Goal: Task Accomplishment & Management: Use online tool/utility

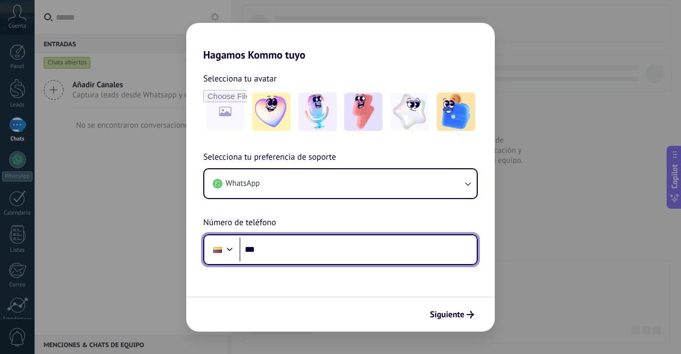
click at [273, 245] on input "***" at bounding box center [357, 249] width 237 height 24
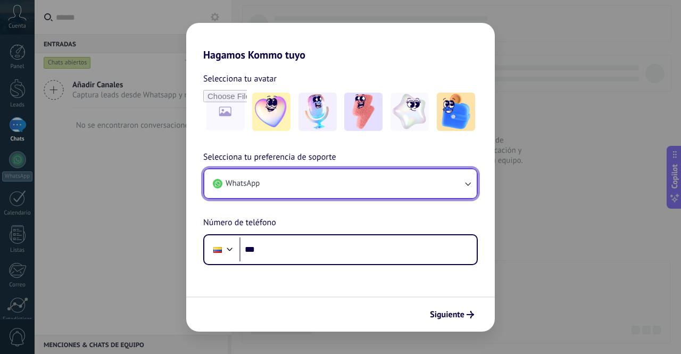
click at [309, 188] on button "WhatsApp" at bounding box center [340, 183] width 272 height 29
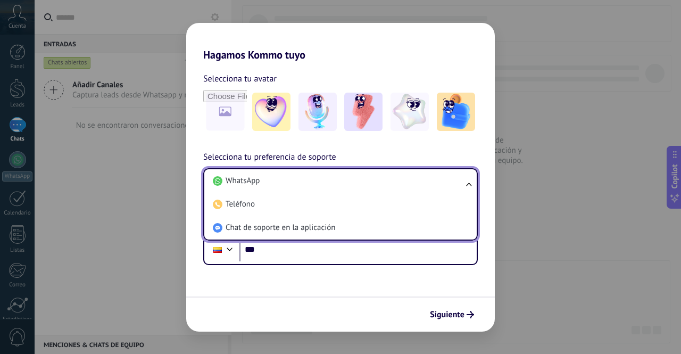
click at [557, 141] on div "Hagamos Kommo tuyo Selecciona tu avatar Selecciona tu preferencia de soporte Wh…" at bounding box center [340, 177] width 681 height 354
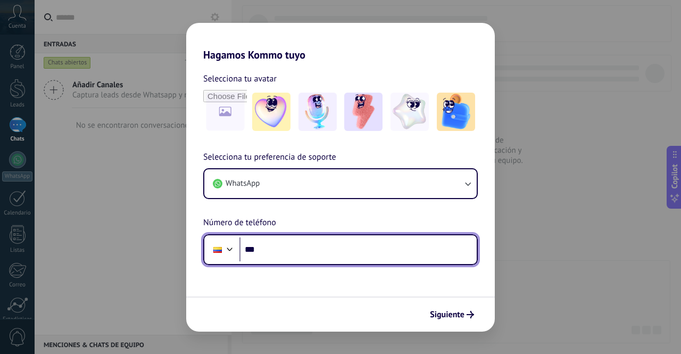
click at [344, 247] on input "***" at bounding box center [357, 249] width 237 height 24
type input "**********"
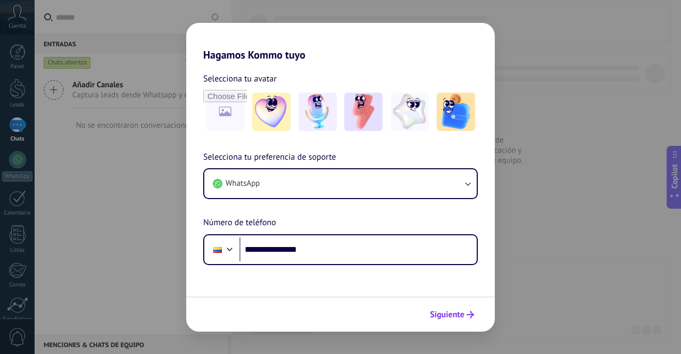
click at [457, 314] on span "Siguiente" at bounding box center [447, 314] width 35 height 7
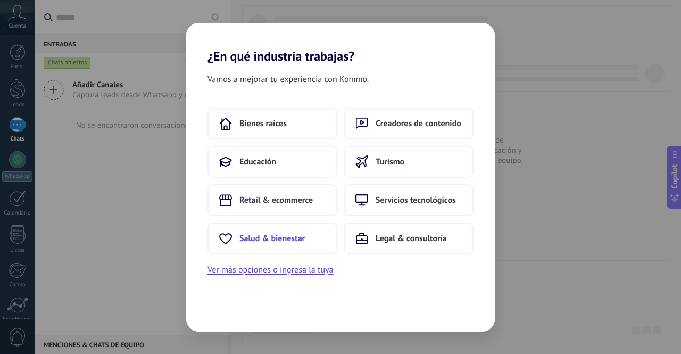
click at [281, 237] on span "Salud & bienestar" at bounding box center [271, 238] width 65 height 11
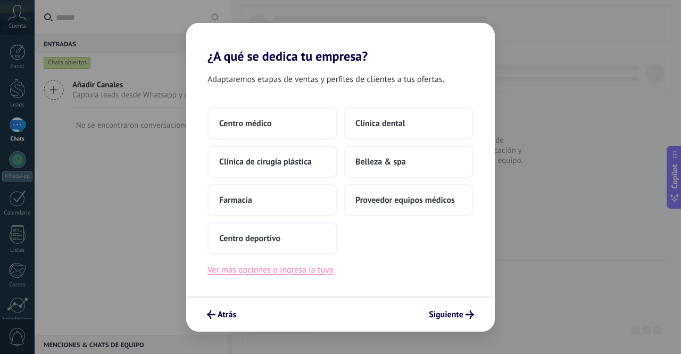
click at [274, 272] on button "Ver más opciones o ingresa la tuya" at bounding box center [269, 270] width 125 height 14
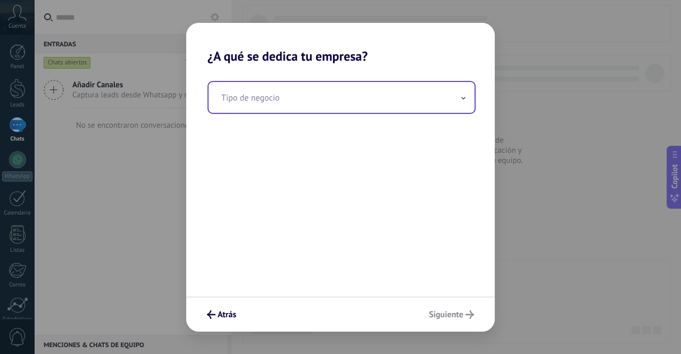
click at [287, 100] on input "text" at bounding box center [341, 97] width 266 height 31
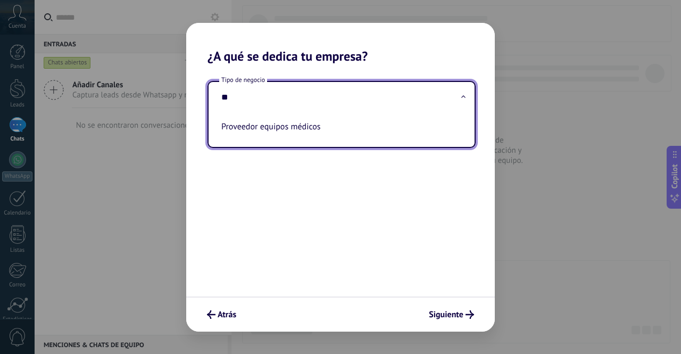
type input "*"
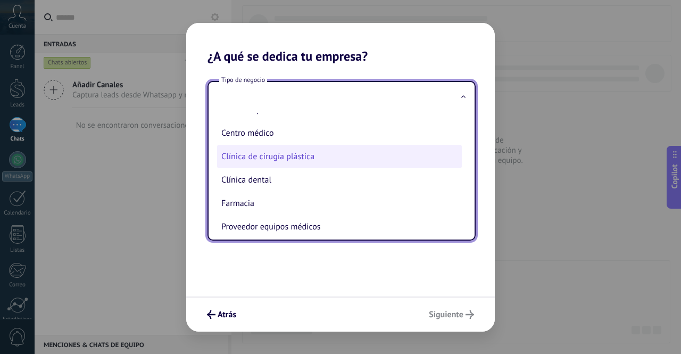
scroll to position [50, 0]
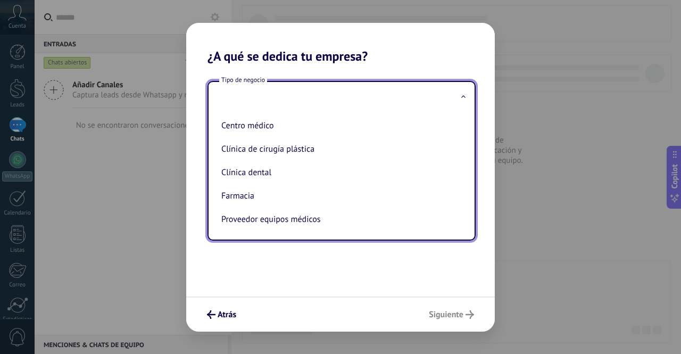
click at [272, 197] on li "Farmacia" at bounding box center [339, 195] width 245 height 23
type input "********"
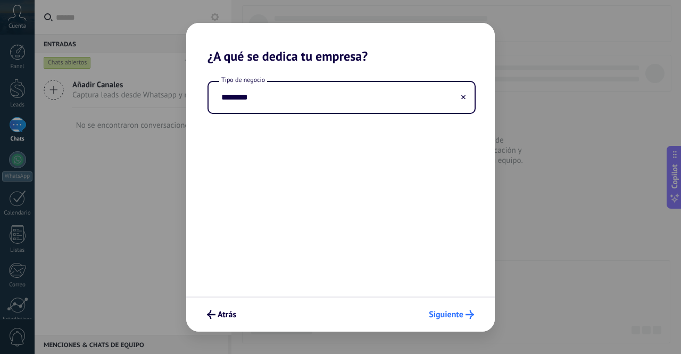
click at [455, 311] on span "Siguiente" at bounding box center [446, 314] width 35 height 7
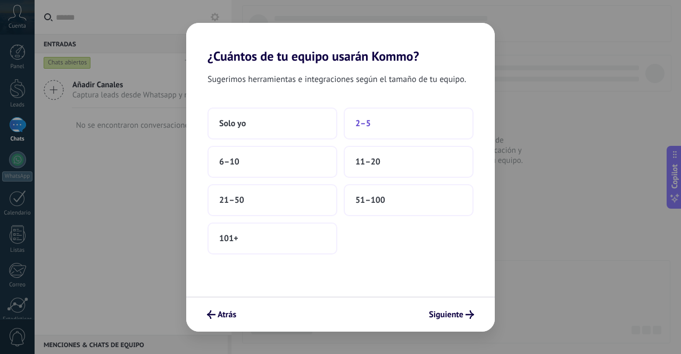
click at [378, 123] on button "2–5" at bounding box center [408, 123] width 130 height 32
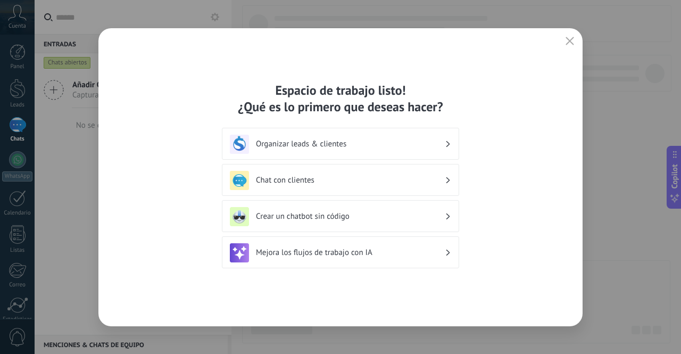
click at [341, 153] on div "Organizar leads & clientes" at bounding box center [340, 144] width 221 height 19
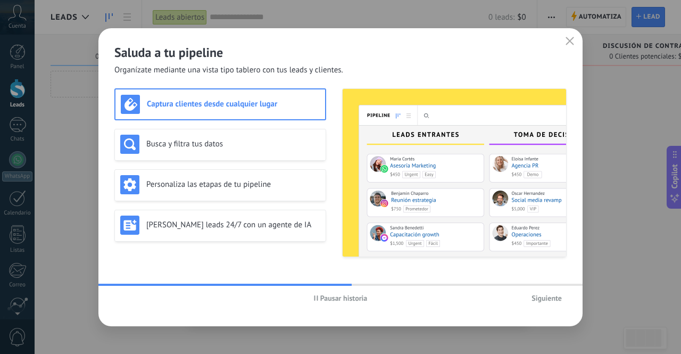
click at [245, 103] on h3 "Captura clientes desde cualquier lugar" at bounding box center [233, 104] width 173 height 10
click at [547, 303] on button "Siguiente" at bounding box center [546, 298] width 40 height 16
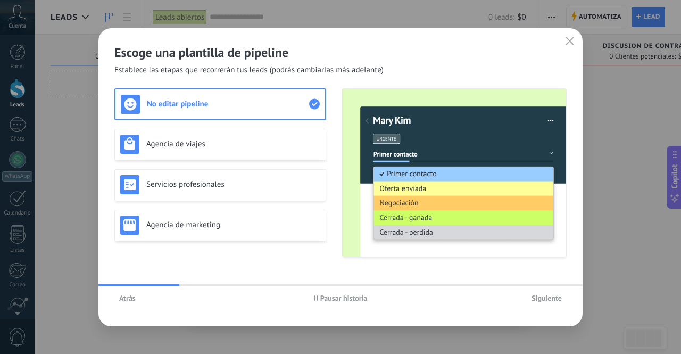
click at [546, 299] on span "Siguiente" at bounding box center [546, 297] width 30 height 7
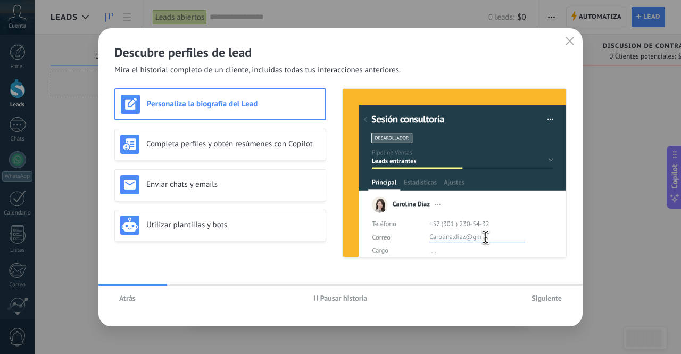
click at [547, 299] on span "Siguiente" at bounding box center [546, 297] width 30 height 7
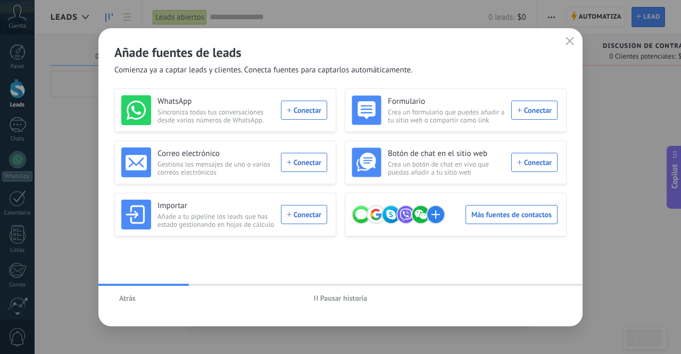
click at [547, 299] on div "Atrás Pausar historia" at bounding box center [340, 298] width 484 height 24
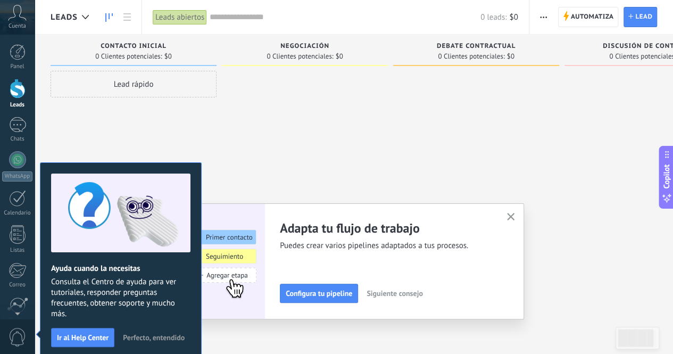
click at [157, 120] on div "Lead rápido" at bounding box center [134, 178] width 166 height 215
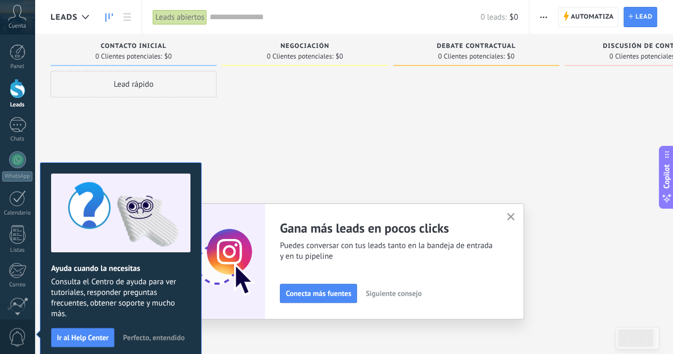
click at [513, 216] on icon "button" at bounding box center [511, 217] width 8 height 8
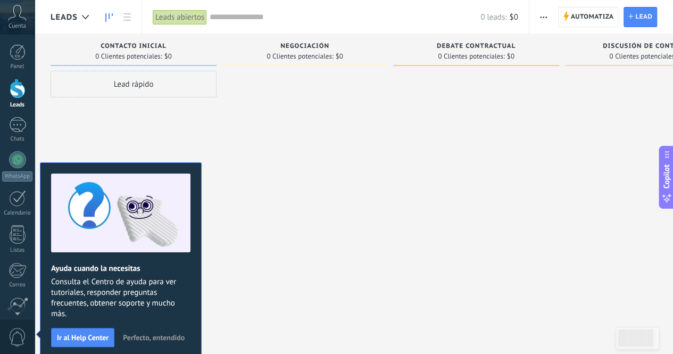
click at [140, 334] on span "Perfecto, entendido" at bounding box center [154, 336] width 62 height 7
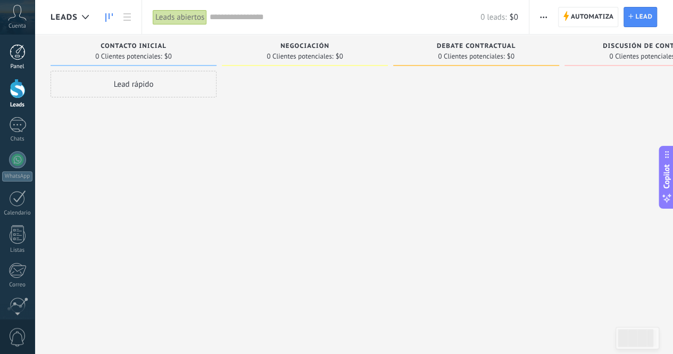
click at [19, 46] on div at bounding box center [18, 52] width 16 height 16
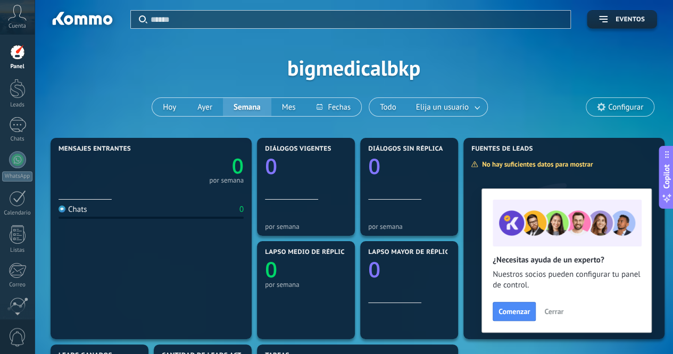
click at [17, 56] on div at bounding box center [18, 52] width 16 height 16
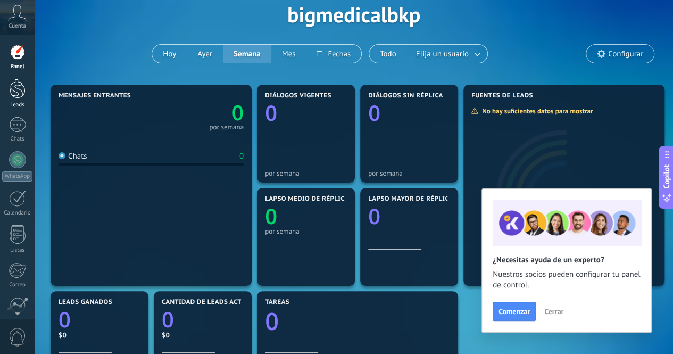
click at [20, 87] on div at bounding box center [18, 89] width 16 height 20
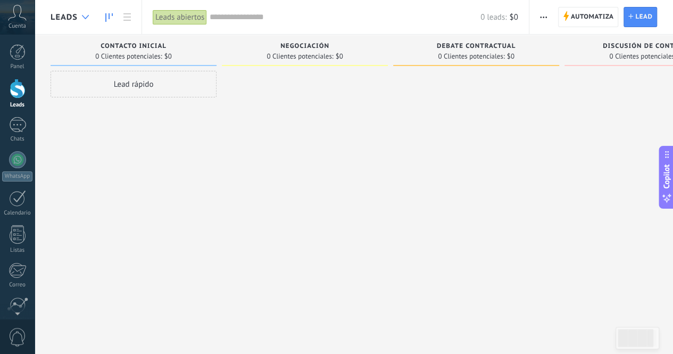
click at [85, 21] on div at bounding box center [86, 17] width 18 height 21
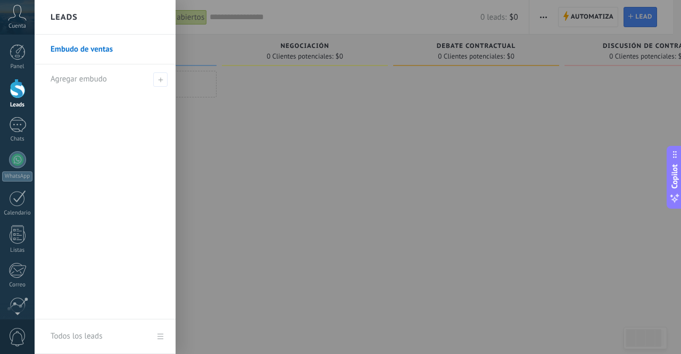
drag, startPoint x: 345, startPoint y: 195, endPoint x: 324, endPoint y: 188, distance: 22.0
click at [343, 195] on div at bounding box center [375, 177] width 681 height 354
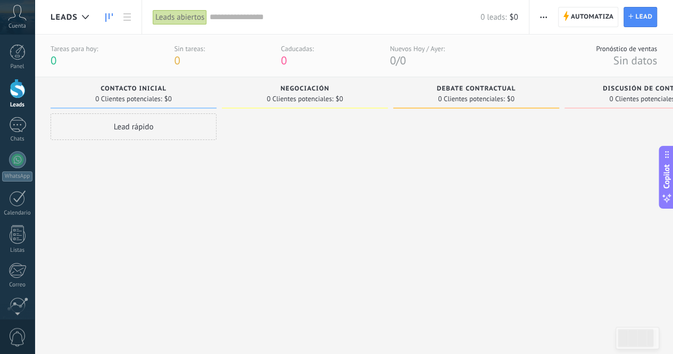
click at [539, 20] on button "button" at bounding box center [542, 17] width 15 height 20
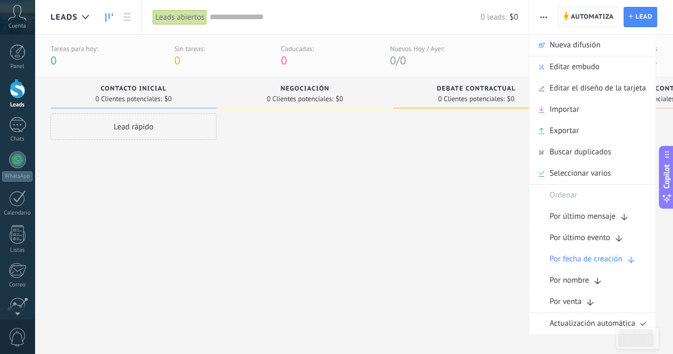
click at [380, 190] on div at bounding box center [305, 220] width 166 height 215
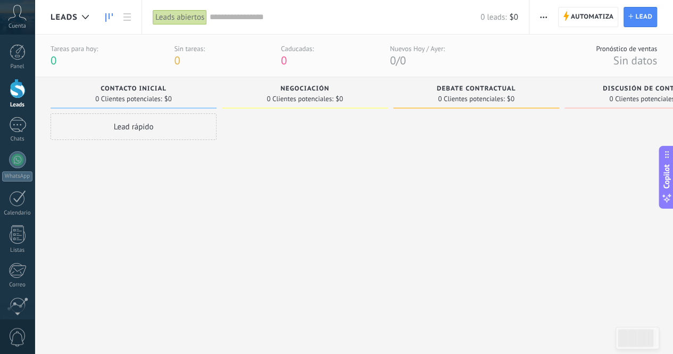
click at [542, 20] on span "button" at bounding box center [543, 17] width 7 height 20
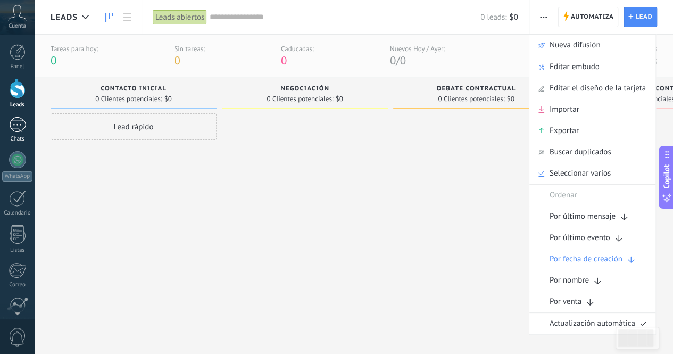
click at [21, 133] on link "Chats" at bounding box center [17, 130] width 35 height 26
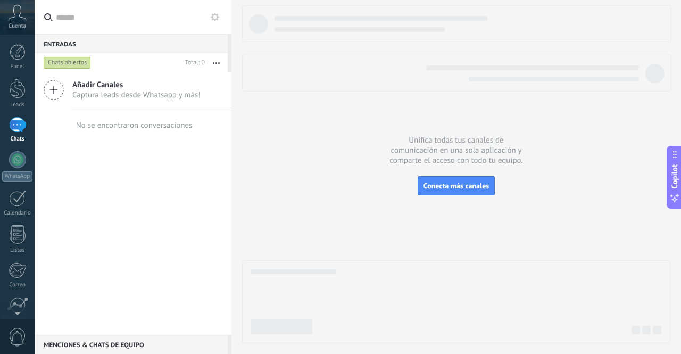
click at [94, 93] on span "Captura leads desde Whatsapp y más!" at bounding box center [136, 95] width 128 height 10
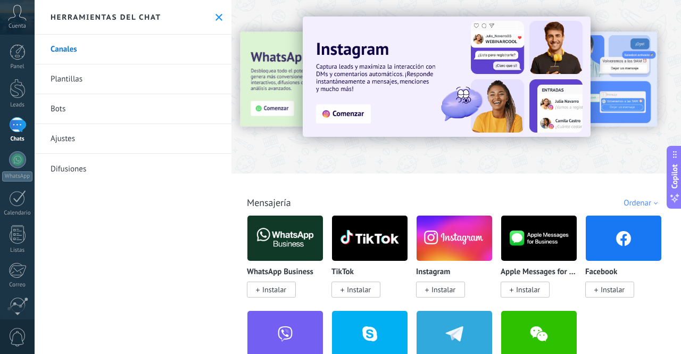
click at [464, 245] on img at bounding box center [454, 238] width 76 height 52
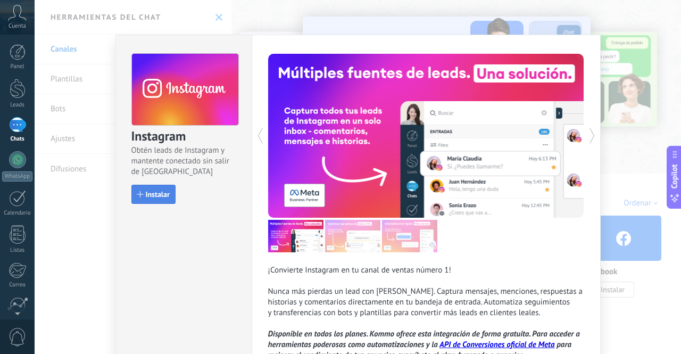
click at [150, 196] on span "Instalar" at bounding box center [158, 193] width 24 height 7
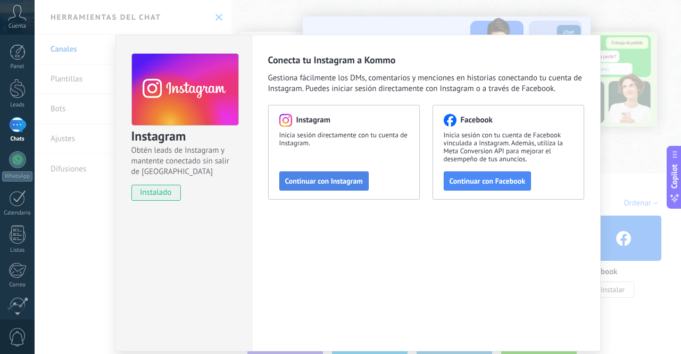
click at [327, 179] on span "Continuar con Instagram" at bounding box center [324, 180] width 78 height 7
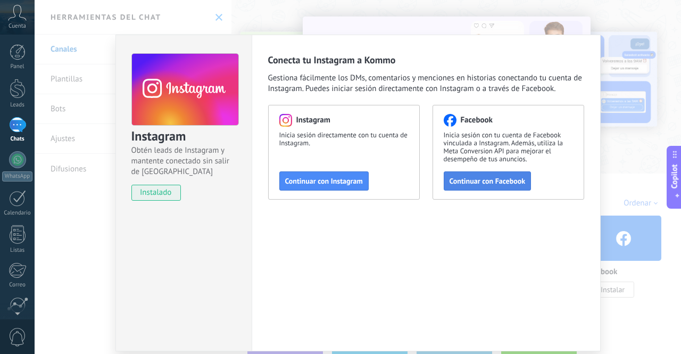
click at [499, 178] on span "Continuar con Facebook" at bounding box center [487, 180] width 76 height 7
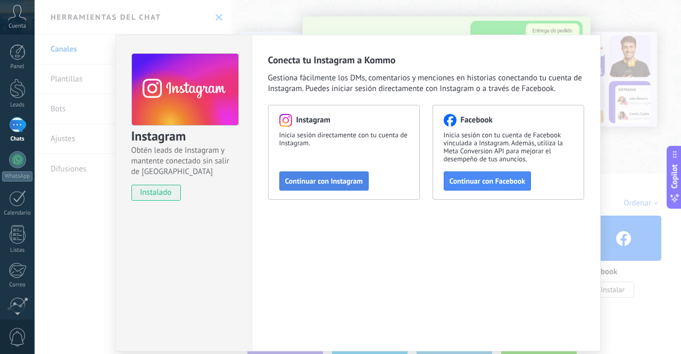
click at [329, 180] on span "Continuar con Instagram" at bounding box center [324, 180] width 78 height 7
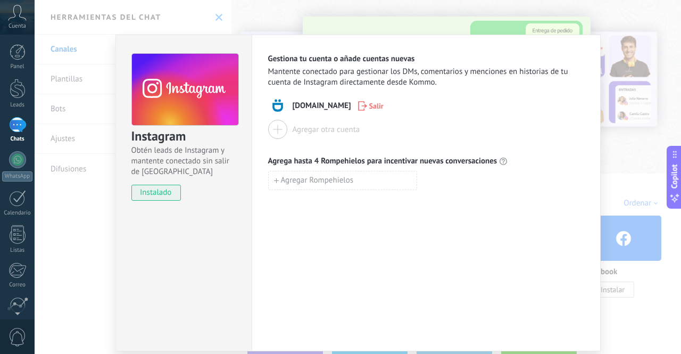
click at [65, 47] on div "Instagram Obtén leads de Instagram y mantente conectado sin salir de Kommo inst…" at bounding box center [358, 177] width 646 height 354
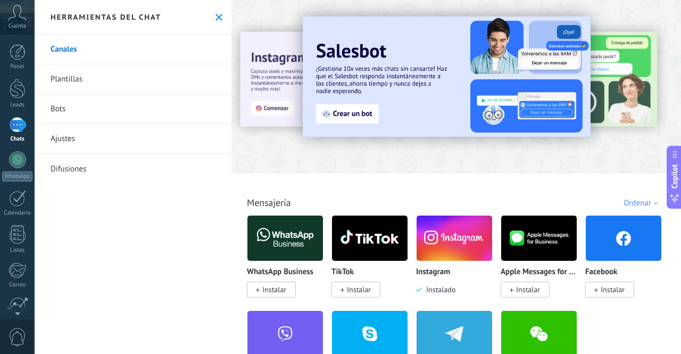
click at [363, 291] on span "Instalar" at bounding box center [359, 289] width 24 height 10
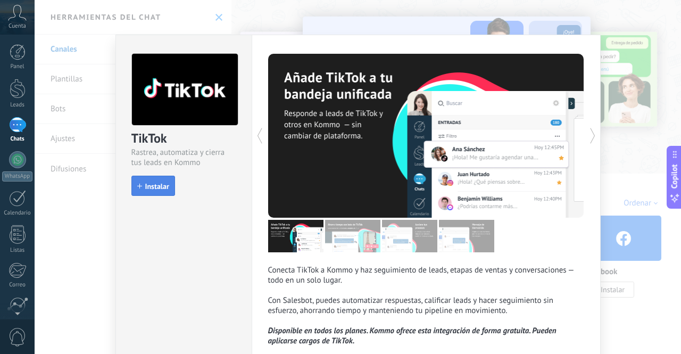
click at [152, 182] on span "Instalar" at bounding box center [157, 185] width 24 height 7
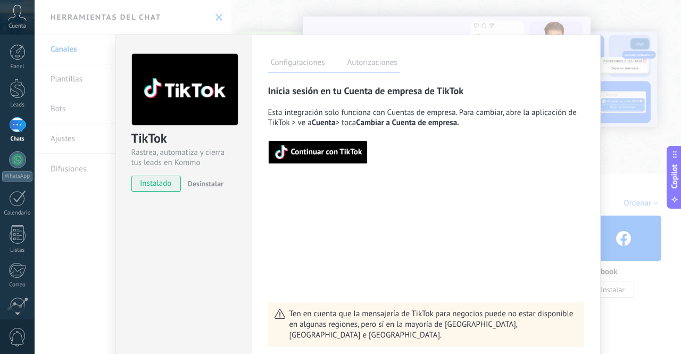
click at [335, 153] on span "Continuar con TikTok" at bounding box center [326, 151] width 71 height 7
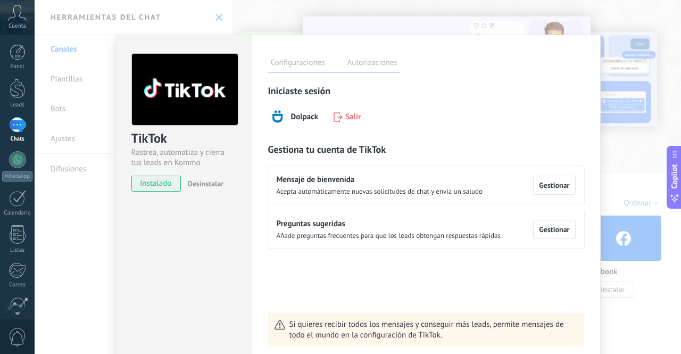
click at [58, 51] on div "TikTok Rastrea, automatiza y cierra tus leads en Kommo instalado Desinstalar Co…" at bounding box center [358, 177] width 646 height 354
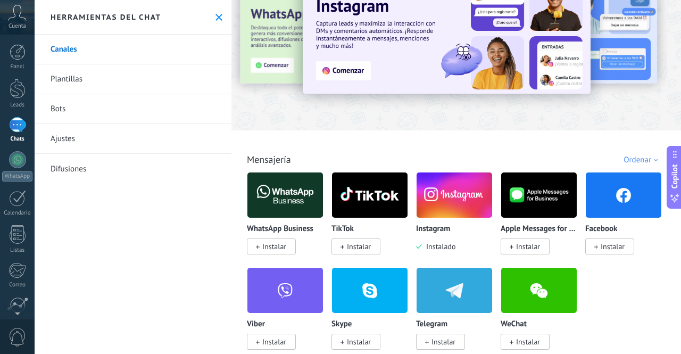
scroll to position [53, 0]
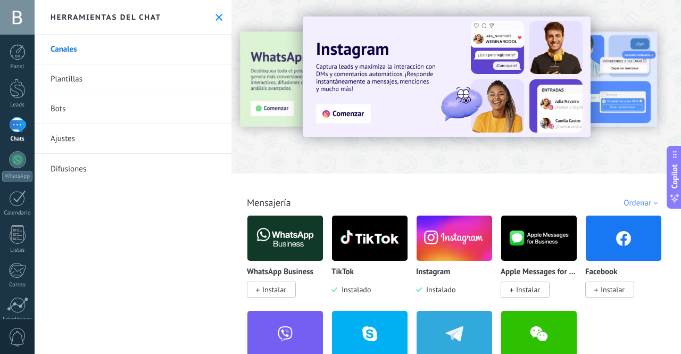
click at [284, 288] on span "Instalar" at bounding box center [274, 289] width 24 height 10
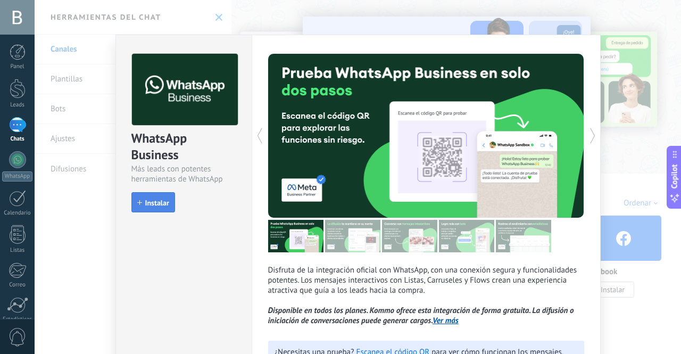
click at [155, 202] on span "Instalar" at bounding box center [157, 202] width 24 height 7
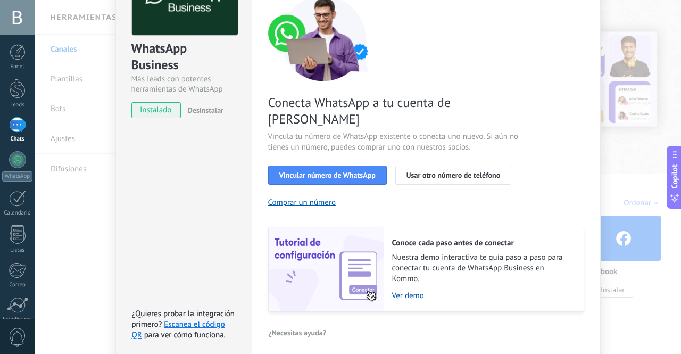
scroll to position [106, 0]
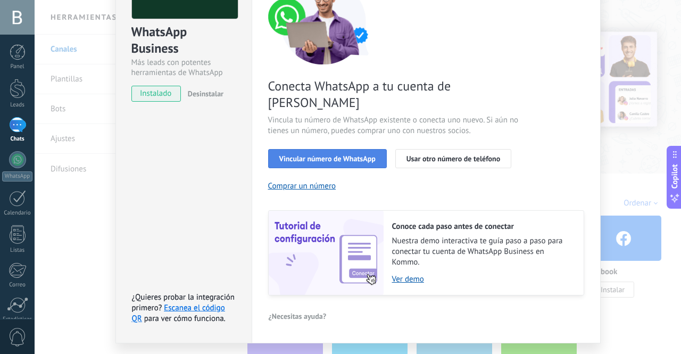
click at [302, 155] on span "Vincular número de WhatsApp" at bounding box center [327, 158] width 96 height 7
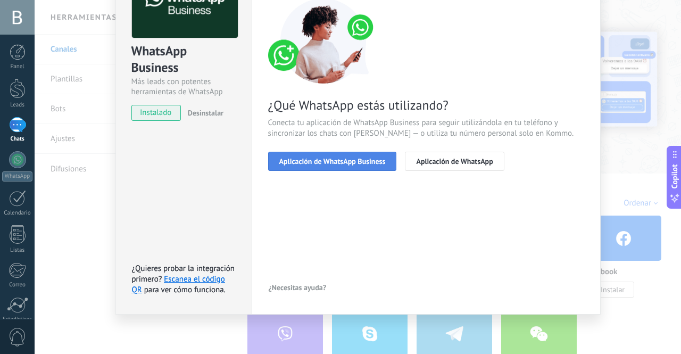
click at [318, 162] on span "Aplicación de WhatsApp Business" at bounding box center [332, 160] width 106 height 7
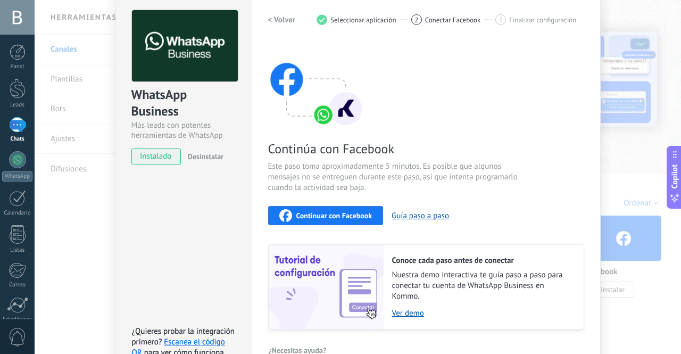
scroll to position [34, 0]
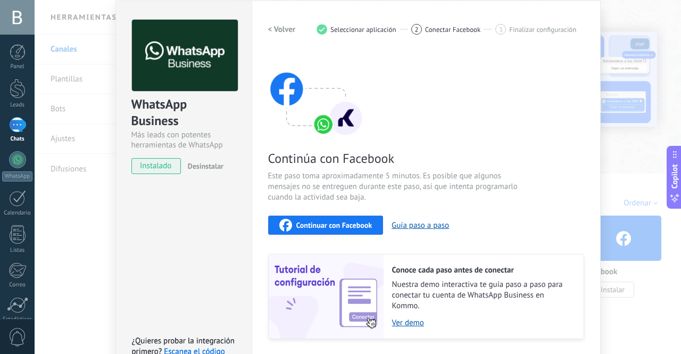
click at [351, 225] on span "Continuar con Facebook" at bounding box center [334, 224] width 76 height 7
click at [614, 145] on div "WhatsApp Business Más leads con potentes herramientas de WhatsApp instalado Des…" at bounding box center [358, 177] width 646 height 354
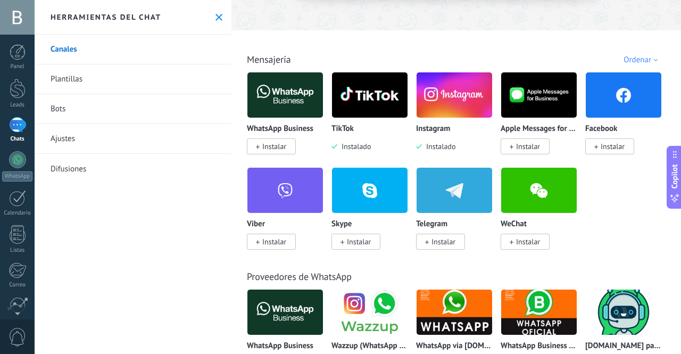
scroll to position [160, 0]
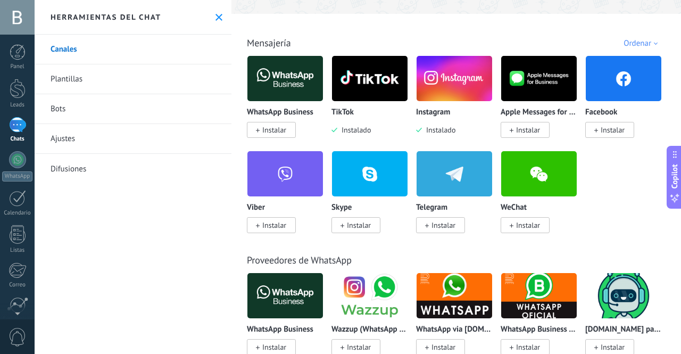
click at [291, 129] on span "Instalar" at bounding box center [271, 130] width 49 height 16
click at [273, 124] on span "Instalar" at bounding box center [271, 130] width 49 height 16
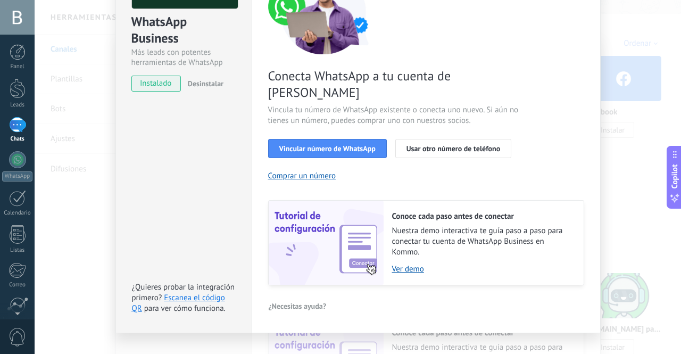
scroll to position [118, 0]
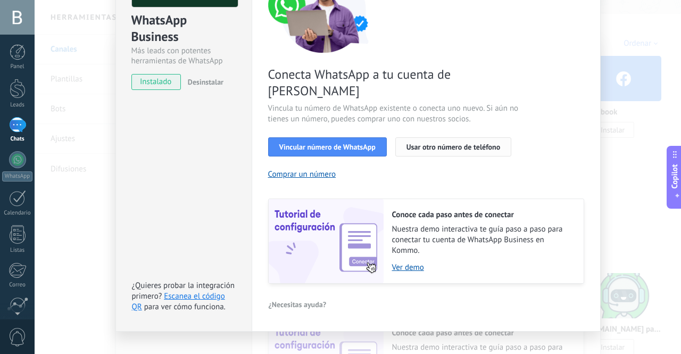
click at [443, 143] on span "Usar otro número de teléfono" at bounding box center [453, 146] width 94 height 7
click at [410, 262] on link "Ver demo" at bounding box center [482, 267] width 181 height 10
click at [343, 143] on span "Vincular número de WhatsApp" at bounding box center [327, 146] width 96 height 7
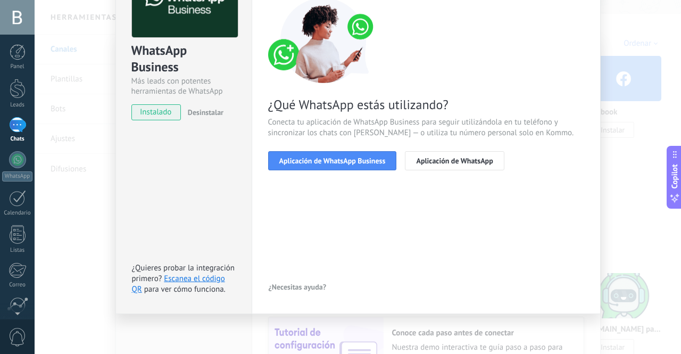
scroll to position [87, 0]
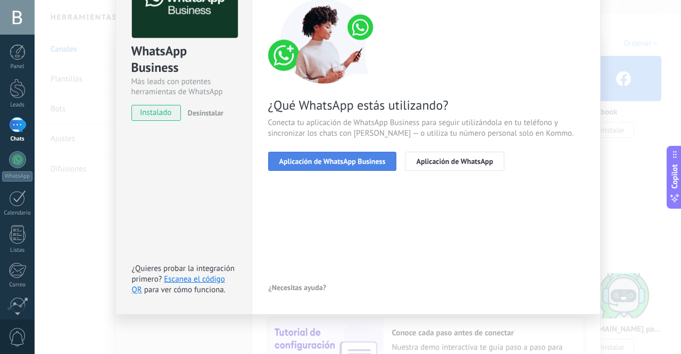
click at [330, 161] on span "Aplicación de WhatsApp Business" at bounding box center [332, 160] width 106 height 7
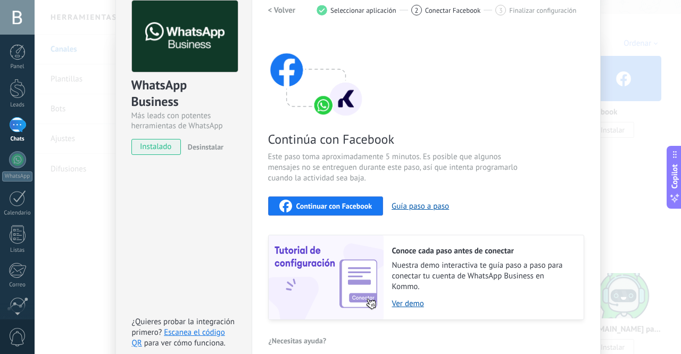
scroll to position [105, 0]
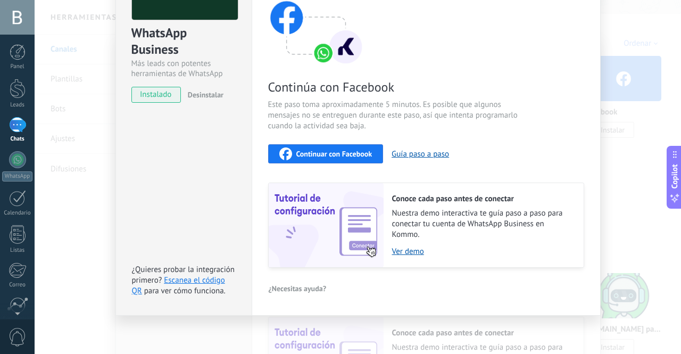
click at [346, 147] on div "Continuar con Facebook" at bounding box center [325, 153] width 93 height 13
click at [352, 155] on span "Continuar con Facebook" at bounding box center [334, 153] width 76 height 7
click at [83, 152] on div "WhatsApp Business Más leads con potentes herramientas de WhatsApp instalado Des…" at bounding box center [358, 177] width 646 height 354
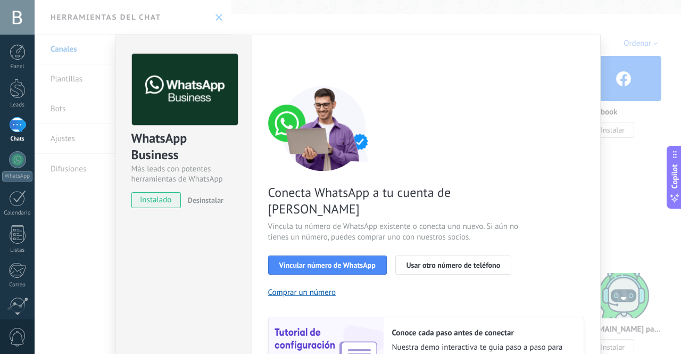
scroll to position [0, 0]
click at [618, 165] on div "WhatsApp Business Más leads con potentes herramientas de WhatsApp instalado Des…" at bounding box center [358, 177] width 646 height 354
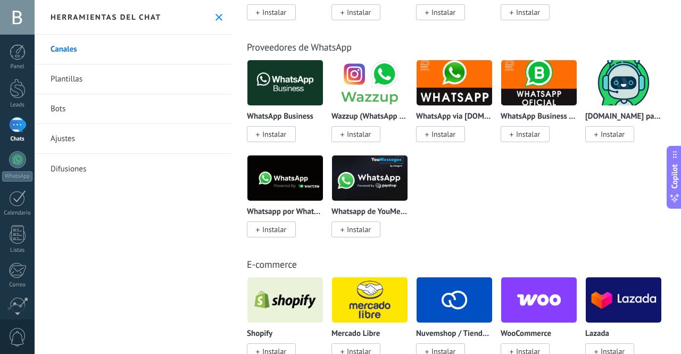
scroll to position [479, 0]
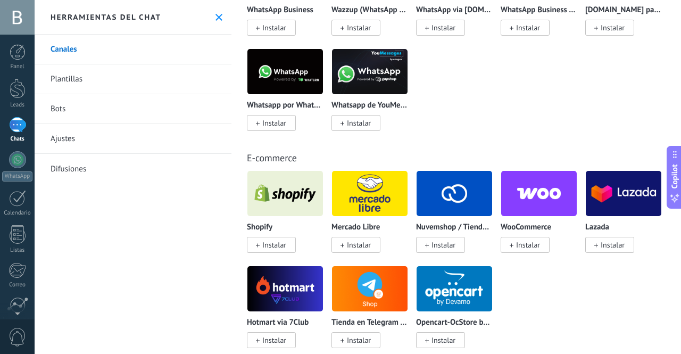
click at [526, 246] on span "Instalar" at bounding box center [528, 245] width 24 height 10
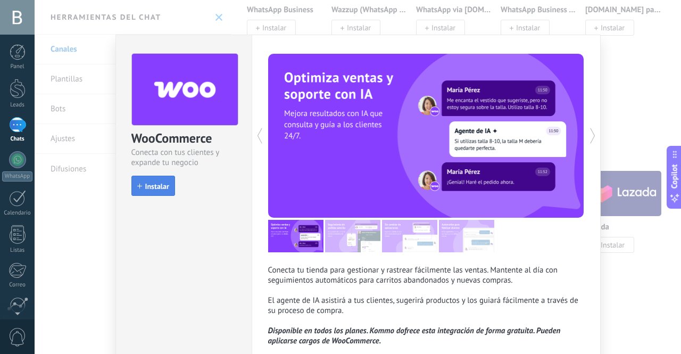
click at [151, 186] on span "Instalar" at bounding box center [157, 185] width 24 height 7
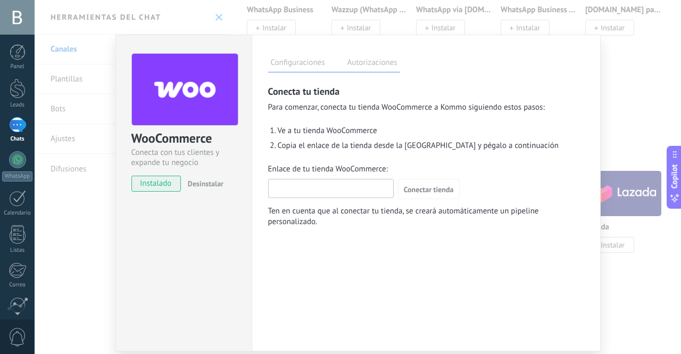
click at [320, 187] on input "Enlace de tu tienda WooCommerce:" at bounding box center [331, 187] width 124 height 17
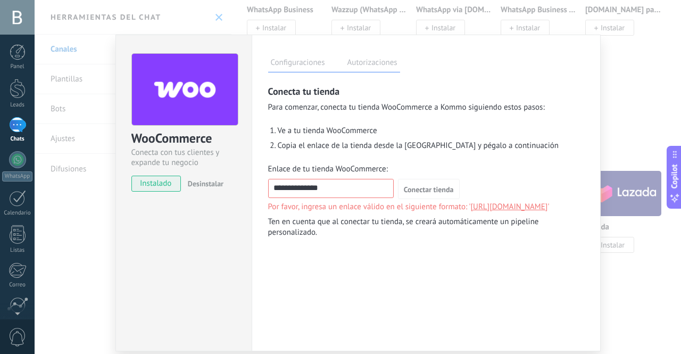
type input "**********"
click at [445, 263] on div "**********" at bounding box center [426, 193] width 349 height 316
click at [370, 233] on span "Ten en cuenta que al conectar tu tienda, se creará automáticamente un pipeline …" at bounding box center [426, 226] width 316 height 21
drag, startPoint x: 347, startPoint y: 187, endPoint x: 104, endPoint y: 190, distance: 242.5
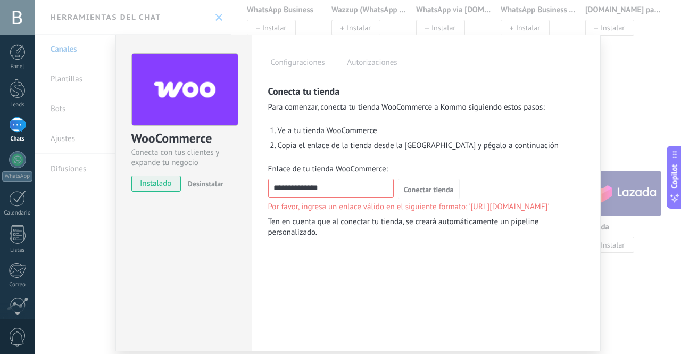
click at [104, 190] on div "WooCommerce Conecta con tus clientes y expande tu negocio instalado Desinstalar…" at bounding box center [358, 177] width 646 height 354
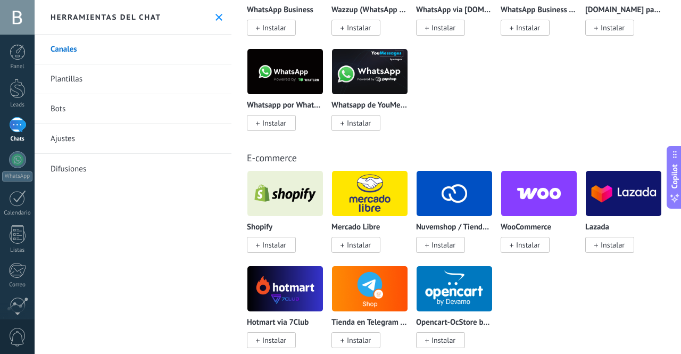
click at [517, 240] on span "Instalar" at bounding box center [524, 245] width 49 height 16
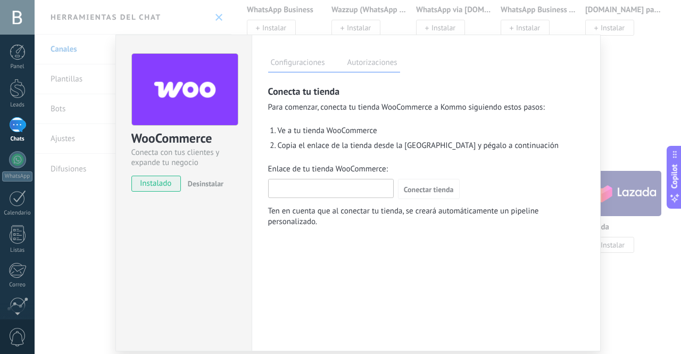
click at [309, 183] on input "Enlace de tu tienda WooCommerce:" at bounding box center [331, 187] width 124 height 17
paste input "**********"
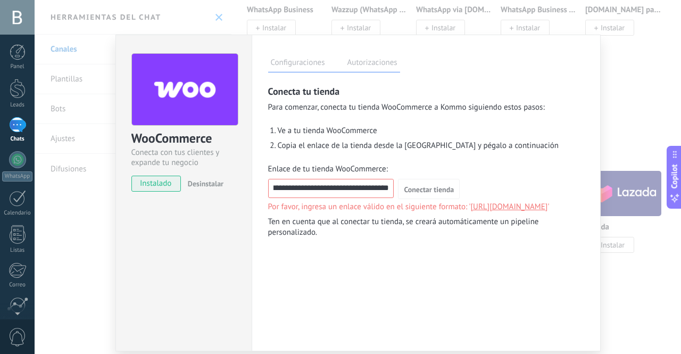
click at [296, 189] on input "**********" at bounding box center [331, 187] width 125 height 17
drag, startPoint x: 333, startPoint y: 189, endPoint x: 391, endPoint y: 181, distance: 59.0
click at [390, 183] on input "**********" at bounding box center [331, 187] width 125 height 17
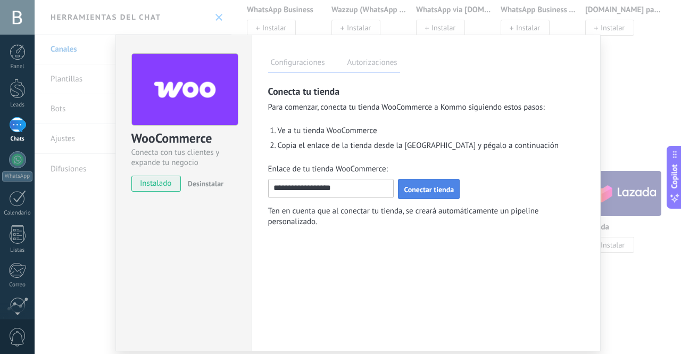
type input "**********"
click at [422, 183] on button "Conectar tienda" at bounding box center [429, 189] width 62 height 20
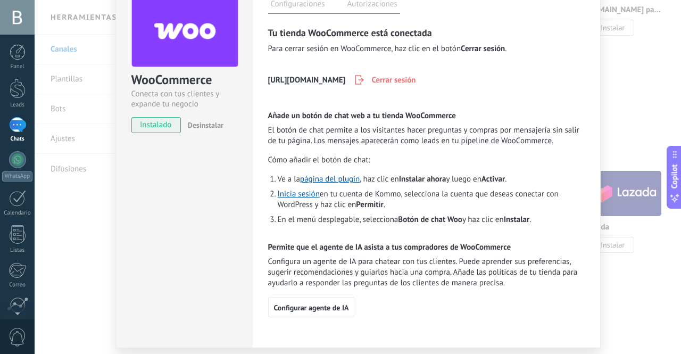
scroll to position [91, 0]
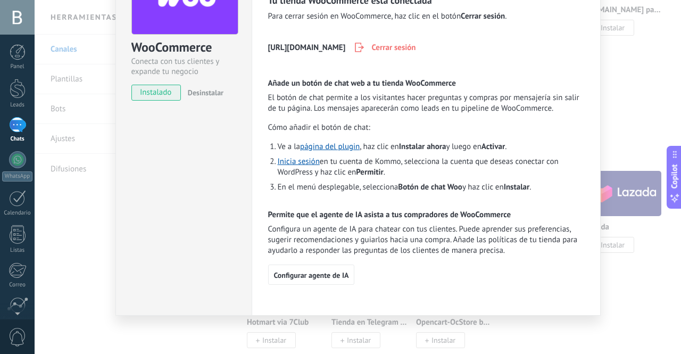
click at [621, 290] on div "WooCommerce Conecta con tus clientes y expande tu negocio instalado Desinstalar…" at bounding box center [358, 177] width 646 height 354
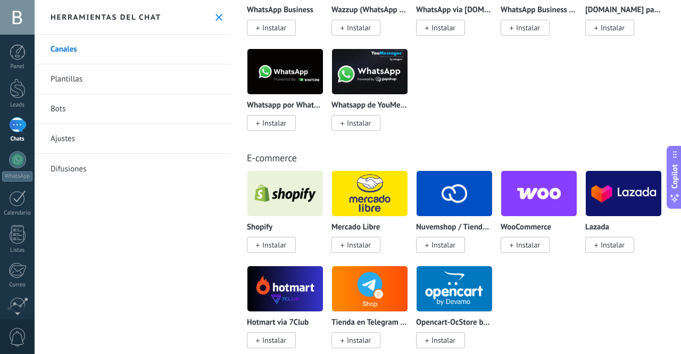
scroll to position [0, 0]
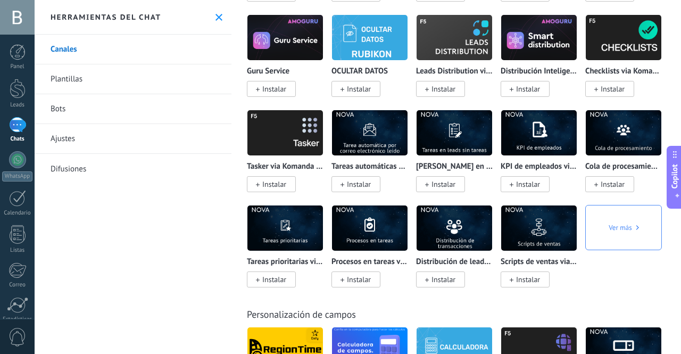
scroll to position [4087, 0]
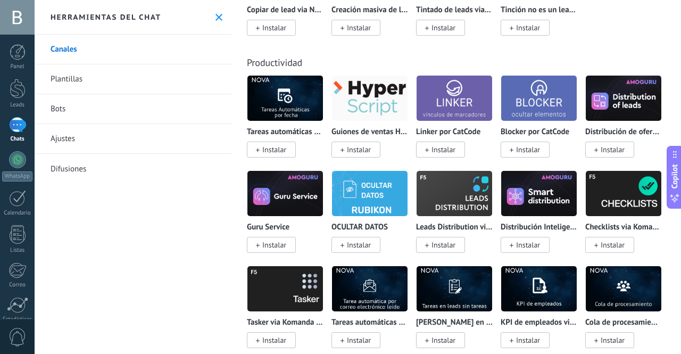
click at [91, 112] on link "Bots" at bounding box center [133, 109] width 197 height 30
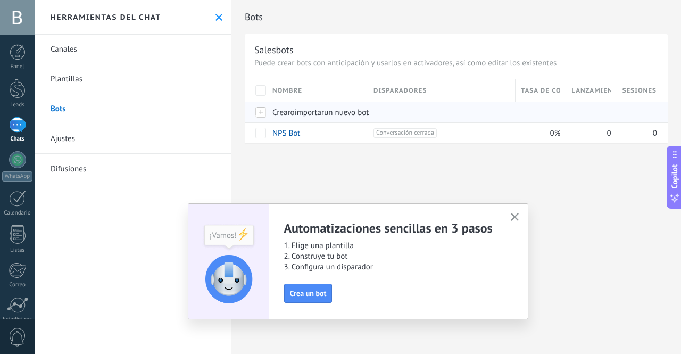
click at [321, 113] on span "importar" at bounding box center [310, 112] width 30 height 10
click at [0, 0] on input "importar un nuevo bot" at bounding box center [0, 0] width 0 height 0
drag, startPoint x: 519, startPoint y: 213, endPoint x: 503, endPoint y: 213, distance: 16.0
click at [519, 214] on button "button" at bounding box center [514, 217] width 13 height 14
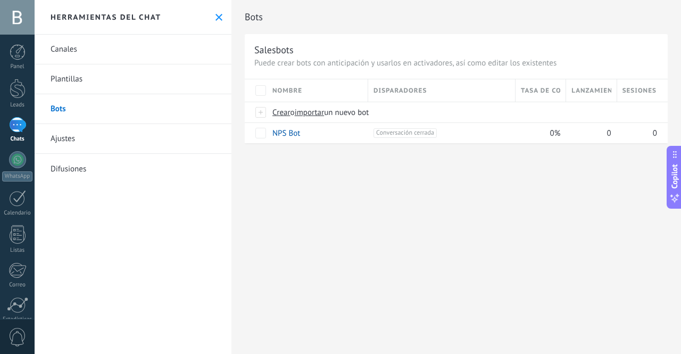
click at [82, 86] on link "Plantillas" at bounding box center [133, 79] width 197 height 30
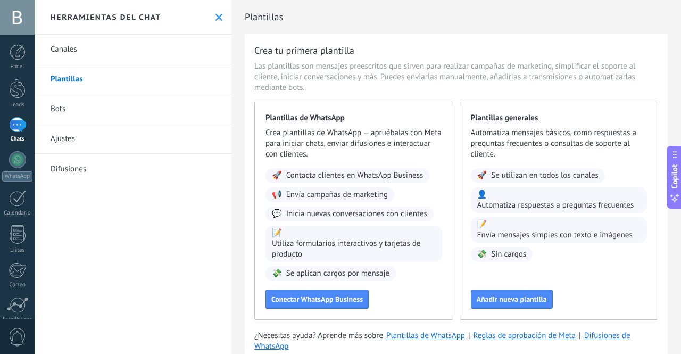
click at [123, 47] on link "Canales" at bounding box center [133, 50] width 197 height 30
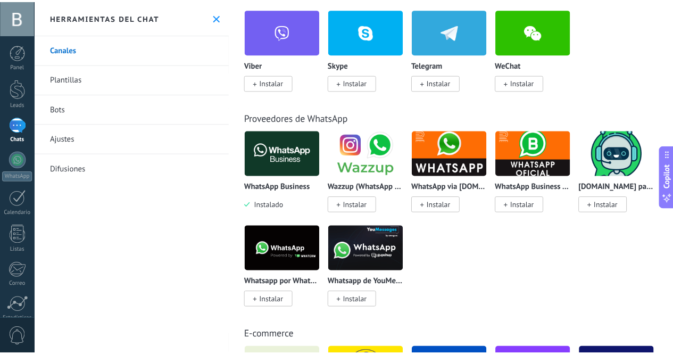
scroll to position [106, 0]
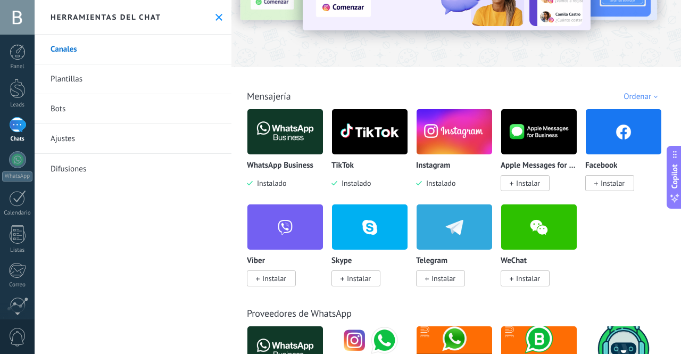
click at [14, 124] on div at bounding box center [17, 124] width 17 height 15
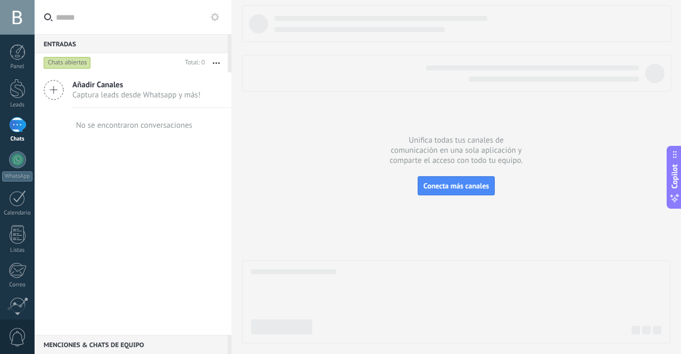
click at [123, 94] on span "Captura leads desde Whatsapp y más!" at bounding box center [136, 95] width 128 height 10
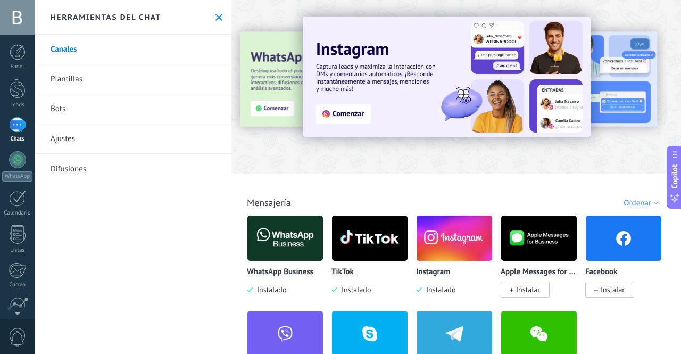
click at [450, 248] on img at bounding box center [454, 238] width 76 height 52
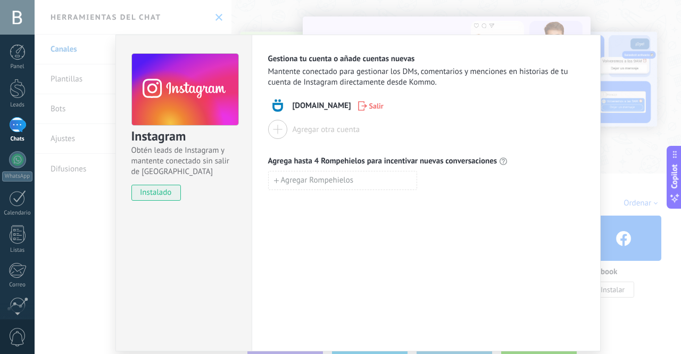
click at [630, 169] on div "Instagram Obtén leads de Instagram y mantente conectado sin salir de Kommo inst…" at bounding box center [358, 177] width 646 height 354
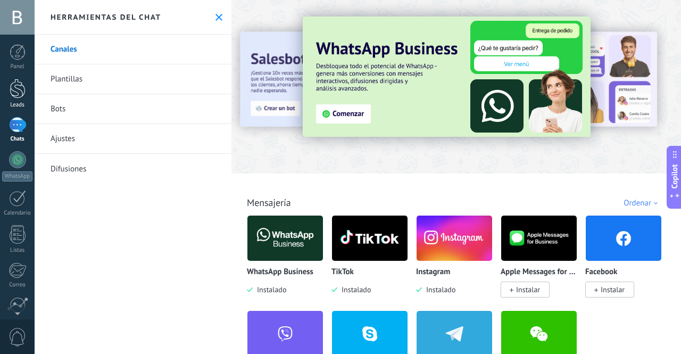
click at [14, 87] on div at bounding box center [18, 89] width 16 height 20
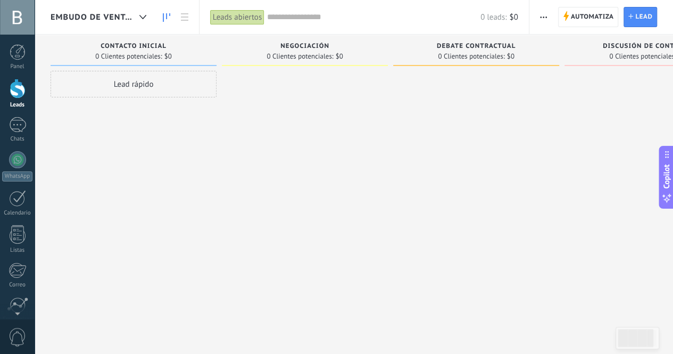
drag, startPoint x: 164, startPoint y: 89, endPoint x: 477, endPoint y: 75, distance: 313.5
click at [474, 75] on div "Leads Entrantes Solicitudes: 0 0 0 0 0 0 0 0 0 Contacto inicial 0 Clientes pote…" at bounding box center [398, 160] width 695 height 251
click at [481, 73] on div at bounding box center [476, 178] width 166 height 215
click at [613, 76] on div at bounding box center [647, 178] width 166 height 215
drag, startPoint x: 624, startPoint y: 54, endPoint x: 619, endPoint y: 53, distance: 5.6
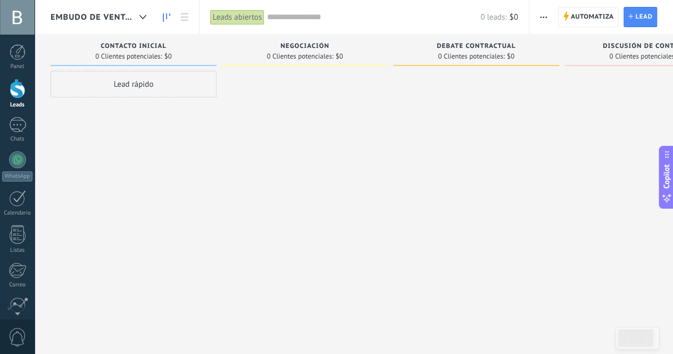
click at [624, 54] on span "0 Clientes potenciales:" at bounding box center [642, 56] width 66 height 6
click at [173, 16] on link at bounding box center [166, 17] width 18 height 21
click at [181, 15] on link at bounding box center [184, 17] width 18 height 21
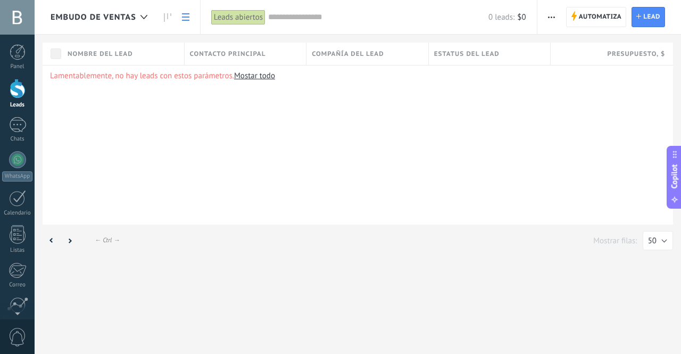
click at [167, 16] on icon at bounding box center [167, 17] width 7 height 9
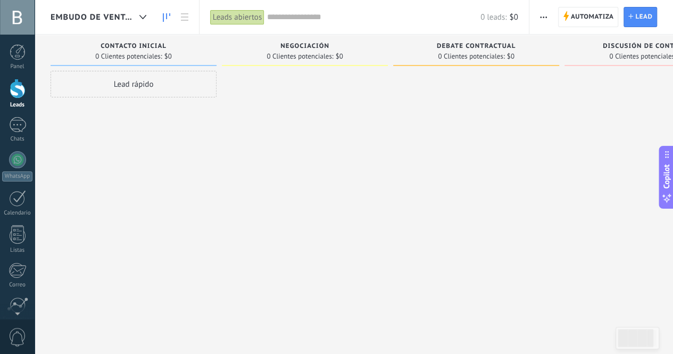
click at [111, 16] on span "Embudo de ventas" at bounding box center [93, 17] width 85 height 10
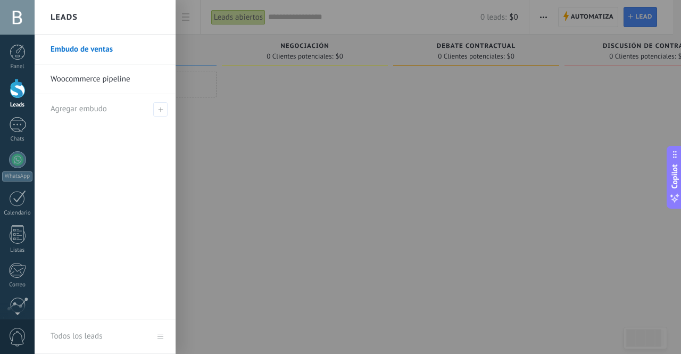
click at [83, 82] on link "Woocommerce pipeline" at bounding box center [108, 79] width 114 height 30
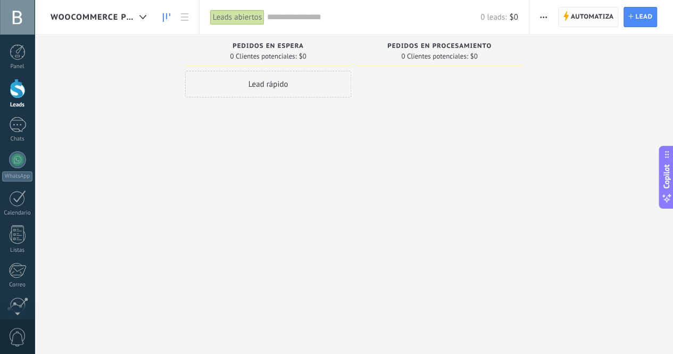
click at [593, 14] on span "Automatiza" at bounding box center [592, 16] width 43 height 19
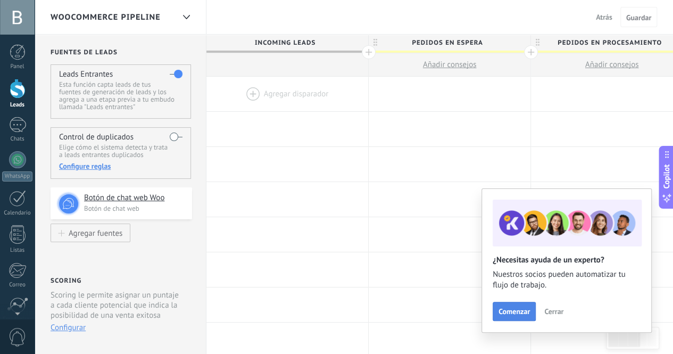
click at [521, 312] on span "Comenzar" at bounding box center [513, 310] width 31 height 7
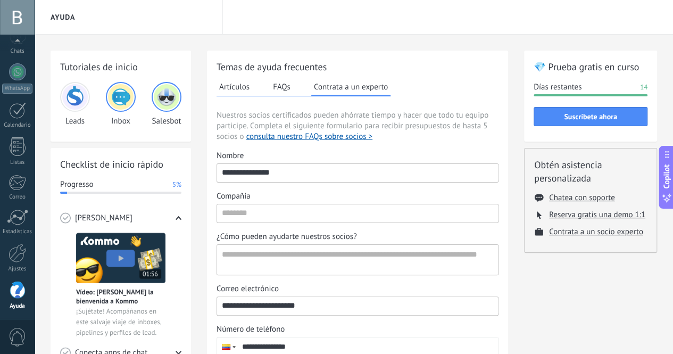
click at [36, 54] on div "Tutoriales de inicio Leads Inbox Salesbot Checklist de inicio rápido Progresso …" at bounding box center [354, 285] width 638 height 501
click at [18, 81] on link "WhatsApp" at bounding box center [17, 78] width 35 height 30
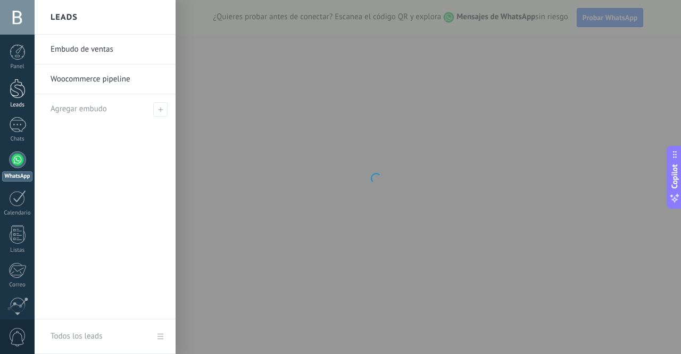
click at [19, 91] on div at bounding box center [18, 89] width 16 height 20
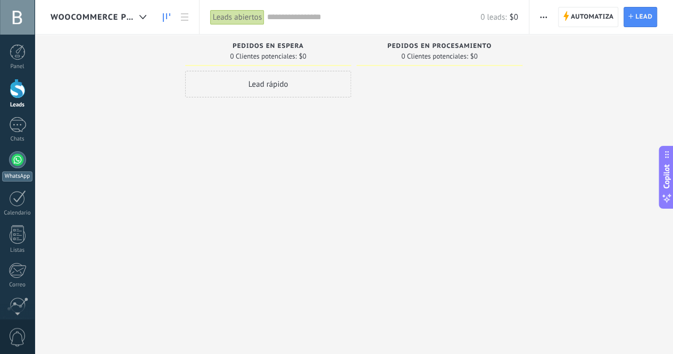
click at [19, 160] on div at bounding box center [17, 159] width 17 height 17
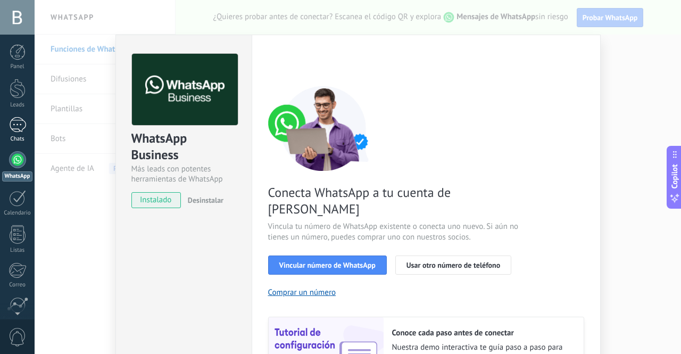
click at [19, 133] on link "Chats" at bounding box center [17, 130] width 35 height 26
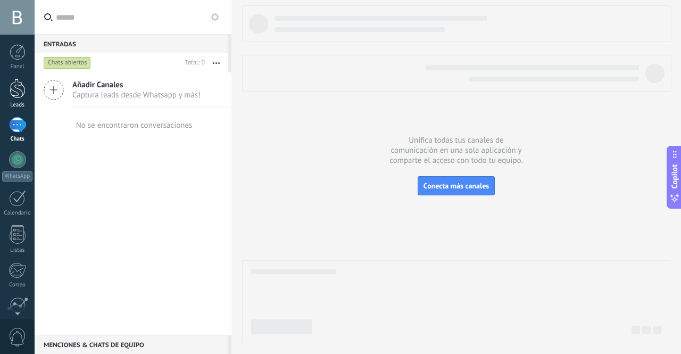
click at [13, 96] on div at bounding box center [18, 89] width 16 height 20
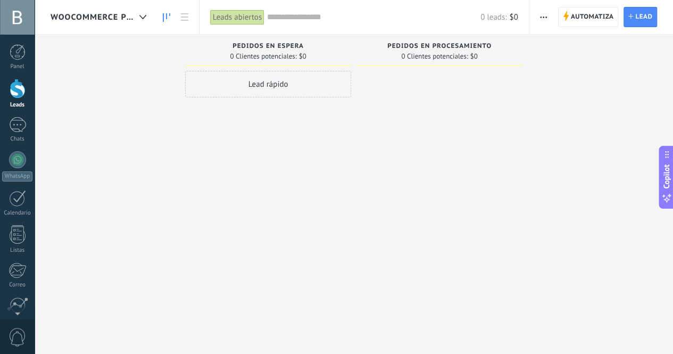
click at [130, 19] on span "Woocommerce pipeline" at bounding box center [93, 17] width 85 height 10
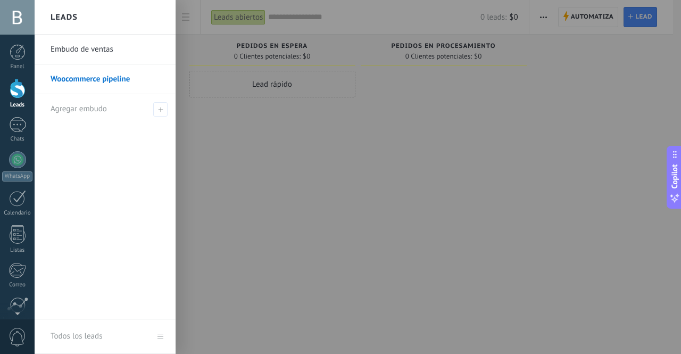
click at [234, 150] on div at bounding box center [375, 177] width 681 height 354
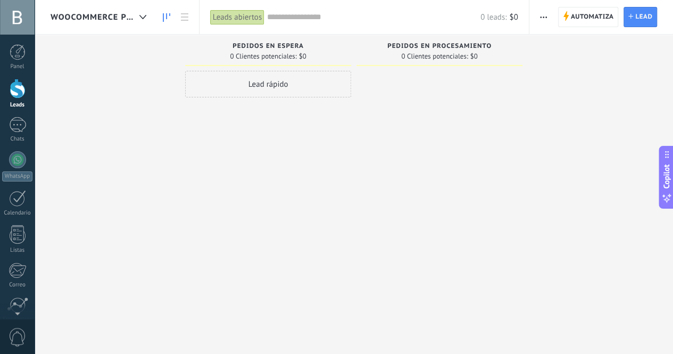
click at [543, 18] on span "button" at bounding box center [543, 17] width 7 height 20
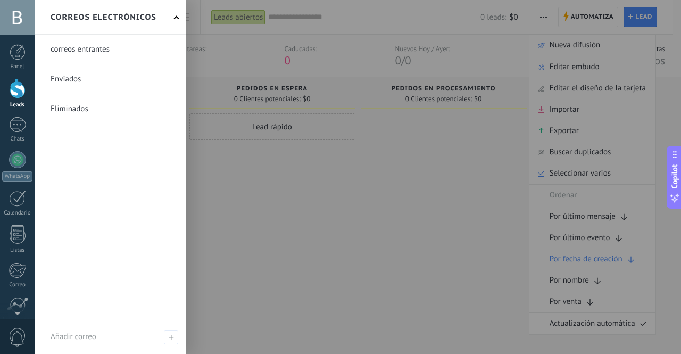
click at [57, 65] on link at bounding box center [111, 78] width 152 height 29
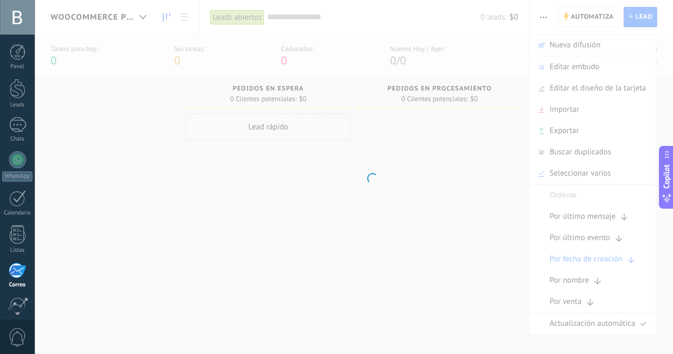
scroll to position [88, 0]
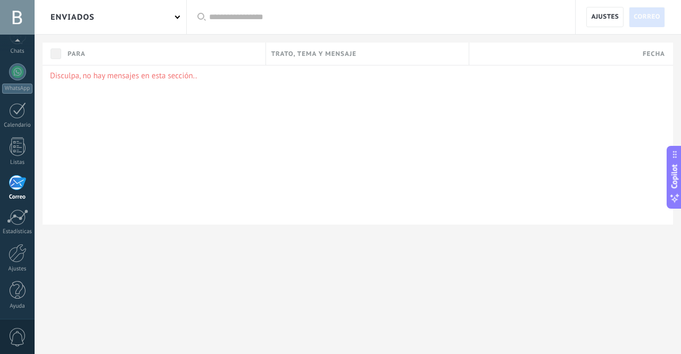
click at [170, 20] on div "Enviados" at bounding box center [111, 17] width 152 height 34
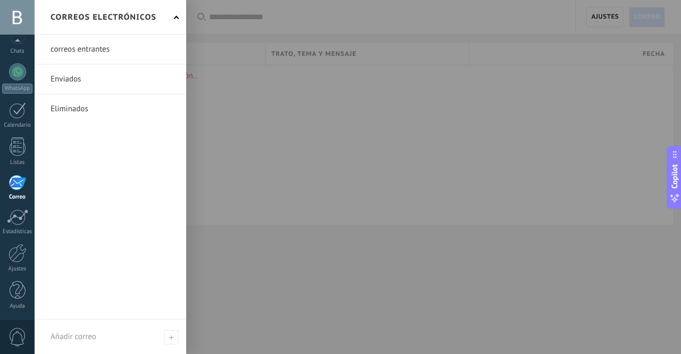
click at [291, 129] on div at bounding box center [375, 177] width 681 height 354
click at [21, 194] on div "Correo" at bounding box center [17, 197] width 31 height 7
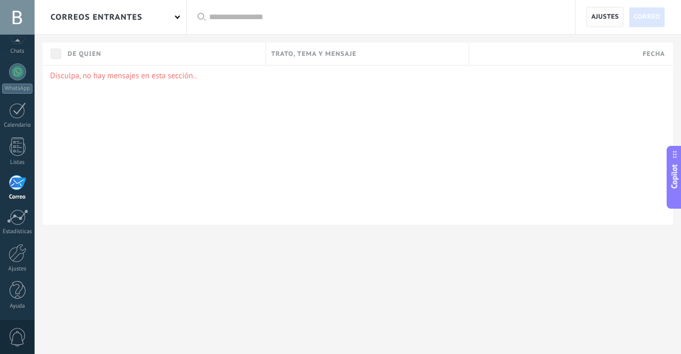
click at [596, 19] on span "Ajustes" at bounding box center [605, 16] width 28 height 19
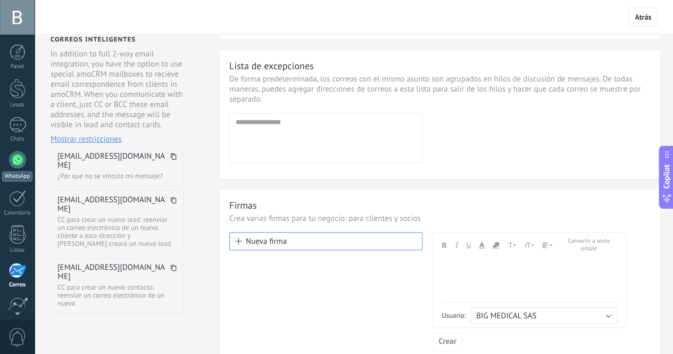
scroll to position [5, 0]
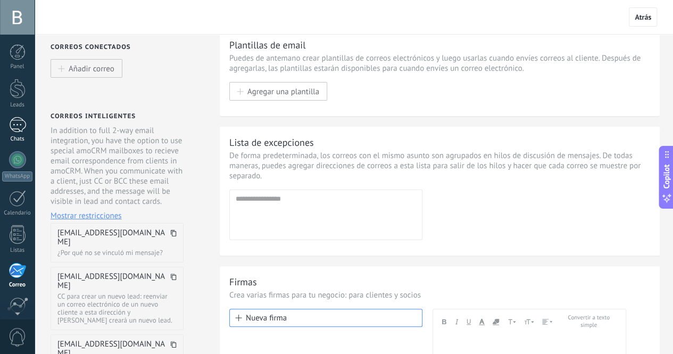
click at [20, 135] on link "Chats" at bounding box center [17, 130] width 35 height 26
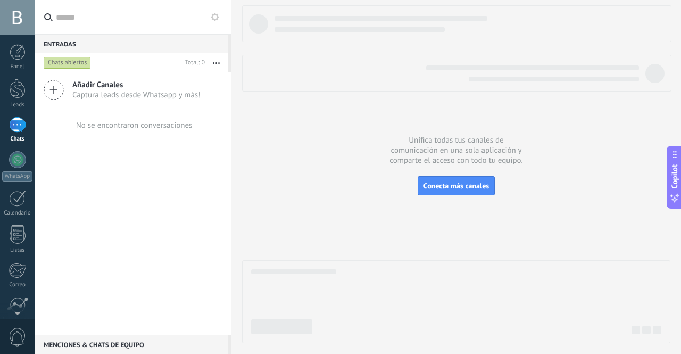
click at [118, 90] on span "Captura leads desde Whatsapp y más!" at bounding box center [136, 95] width 128 height 10
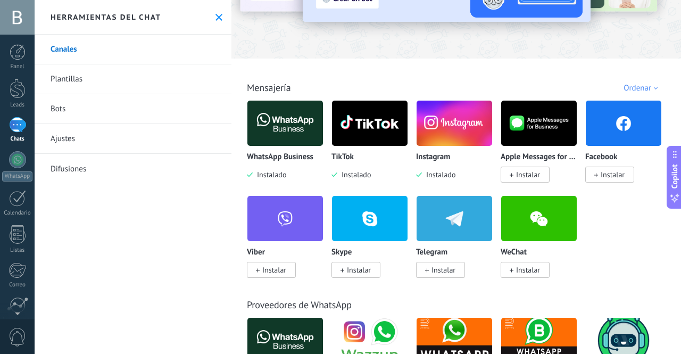
scroll to position [106, 0]
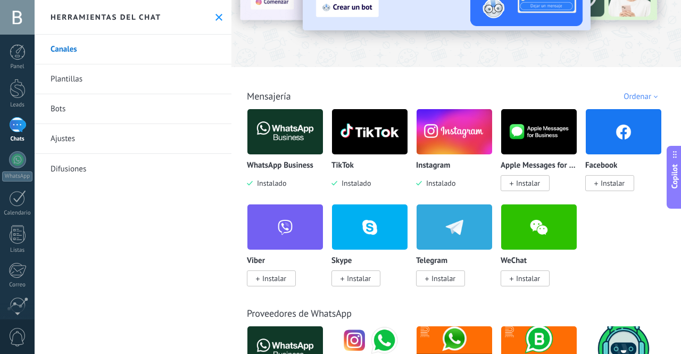
click at [674, 181] on span "Copilot" at bounding box center [674, 176] width 11 height 24
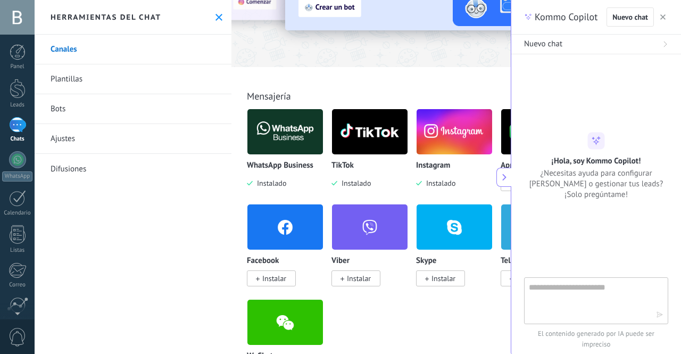
click at [531, 279] on div "Kommo Copilot Nuevo chat Nuevo chat ¡Hola, soy Kommo Copilot! ¿Necesitas ayuda …" at bounding box center [596, 177] width 170 height 354
click at [549, 284] on textarea at bounding box center [589, 300] width 120 height 38
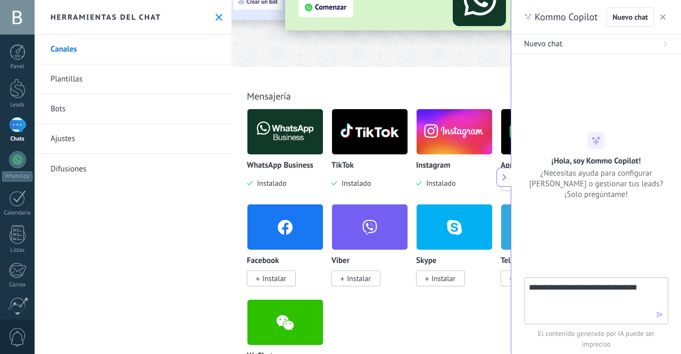
type textarea "**********"
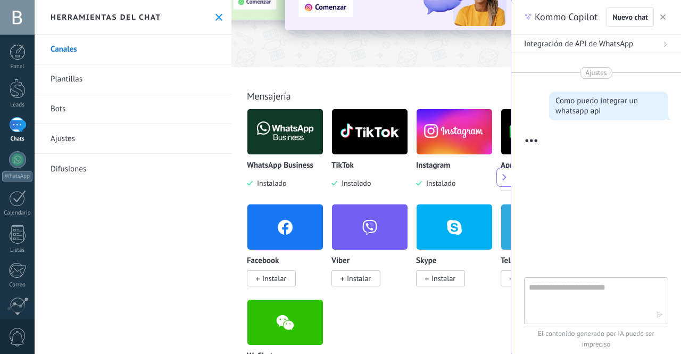
click at [624, 45] on span "Integración de API de WhatsApp" at bounding box center [578, 44] width 109 height 11
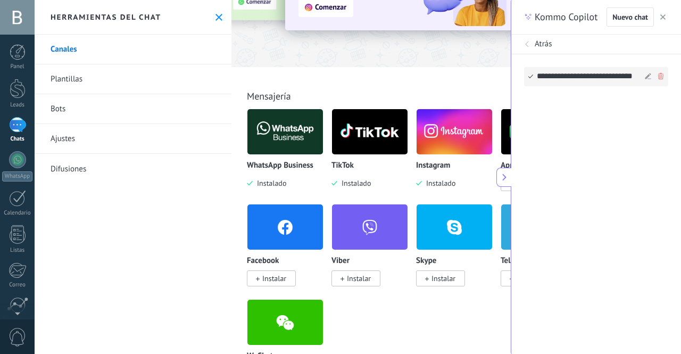
click at [574, 76] on div "**********" at bounding box center [589, 77] width 105 height 18
